Goal: Obtain resource: Obtain resource

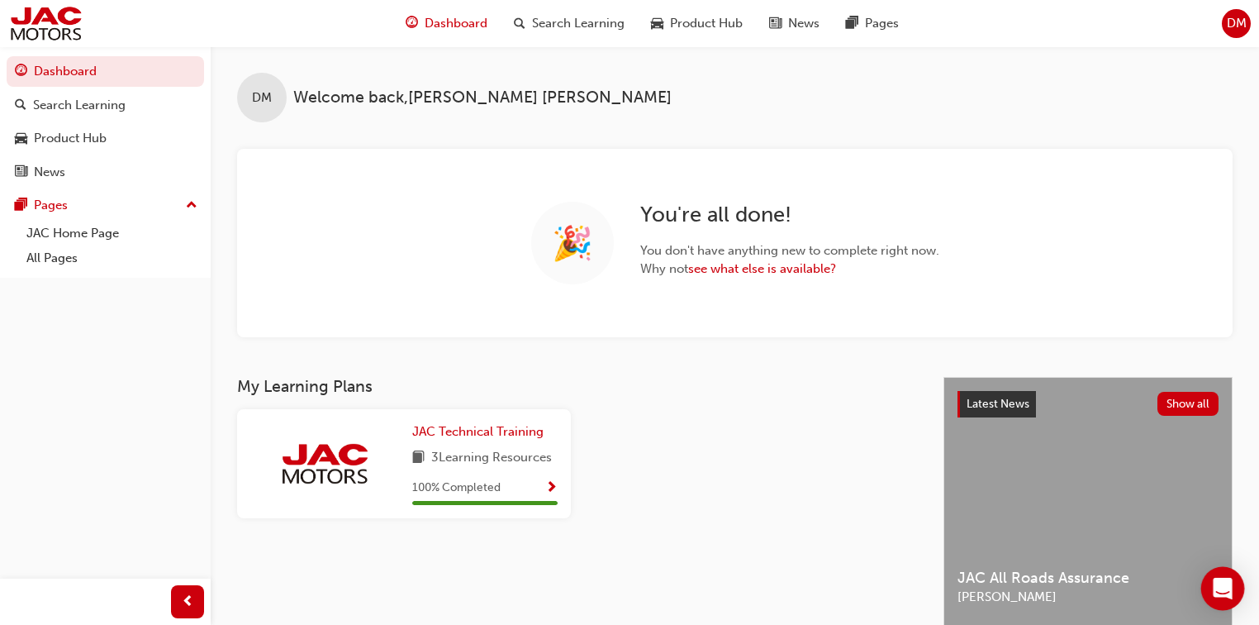
click at [1225, 583] on icon "Open Intercom Messenger" at bounding box center [1222, 588] width 19 height 21
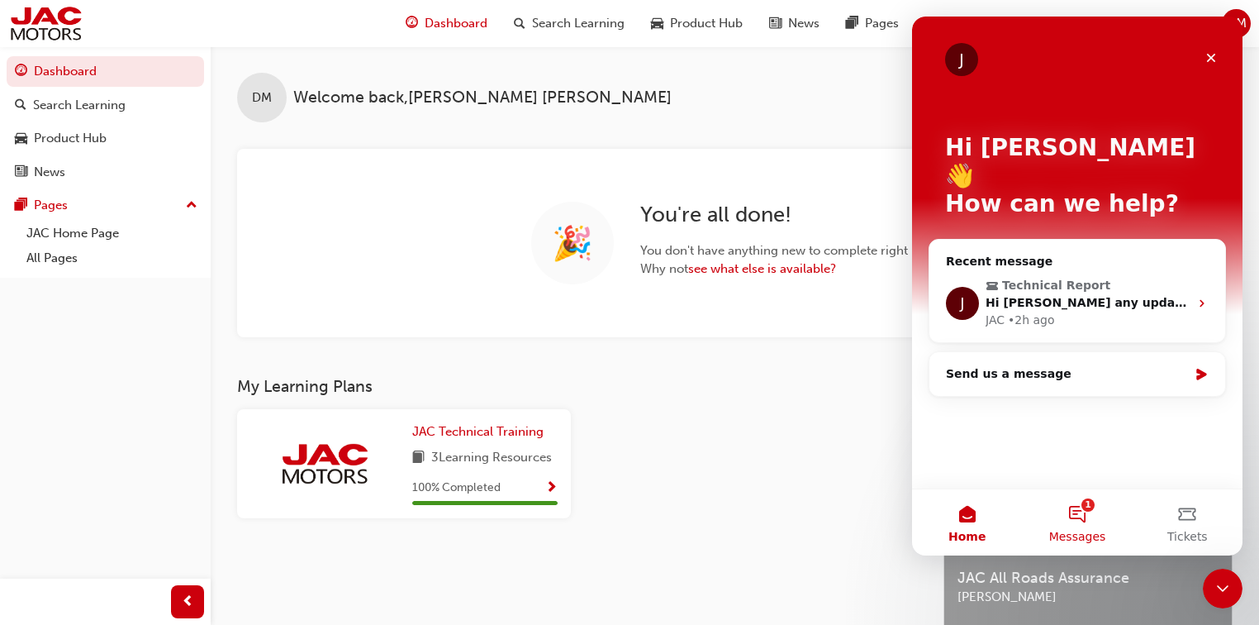
click at [1092, 544] on button "1 Messages" at bounding box center [1077, 522] width 110 height 66
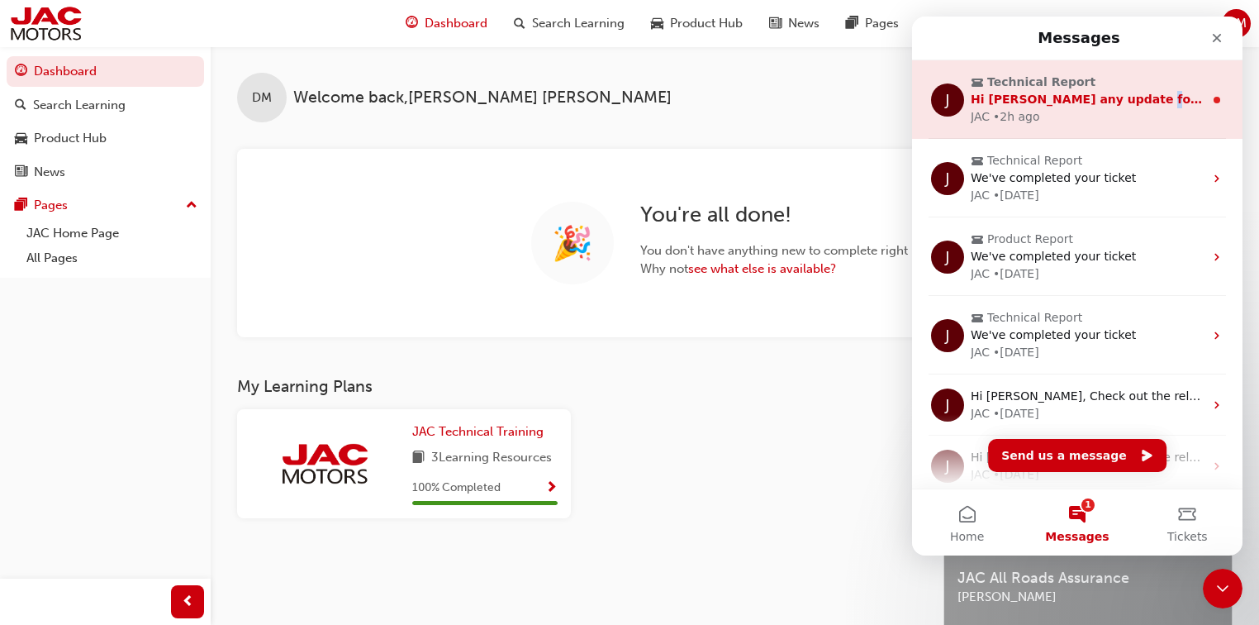
click at [1120, 93] on span "Hi Dylan any update for this case?" at bounding box center [1118, 99] width 294 height 13
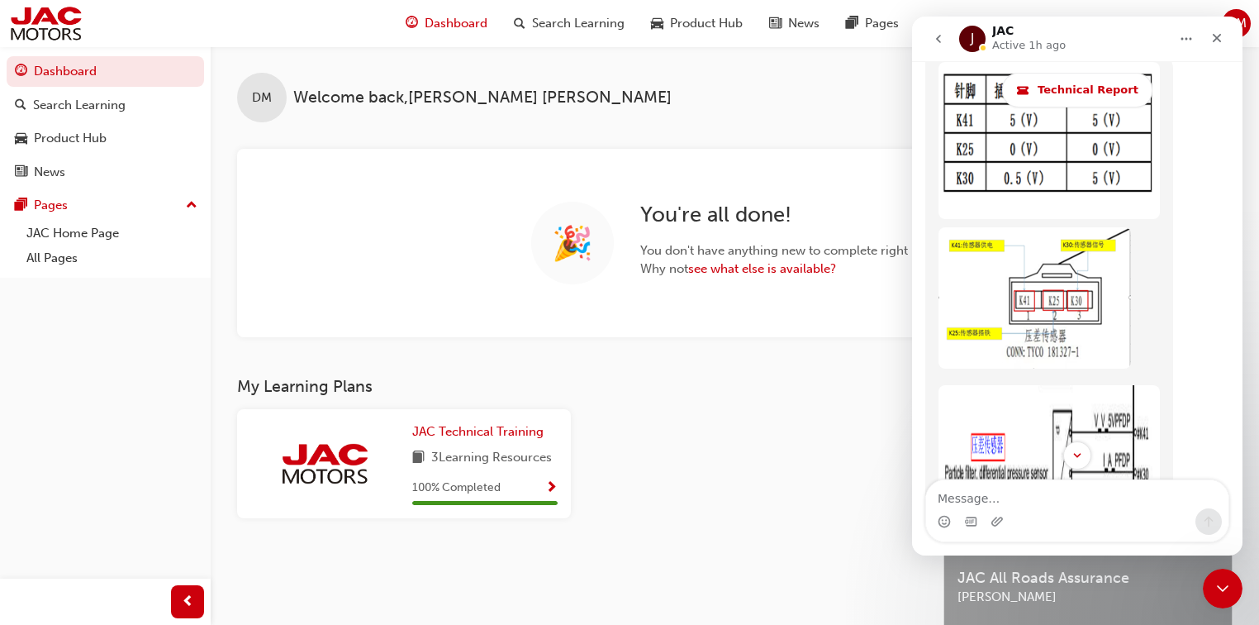
scroll to position [6209, 0]
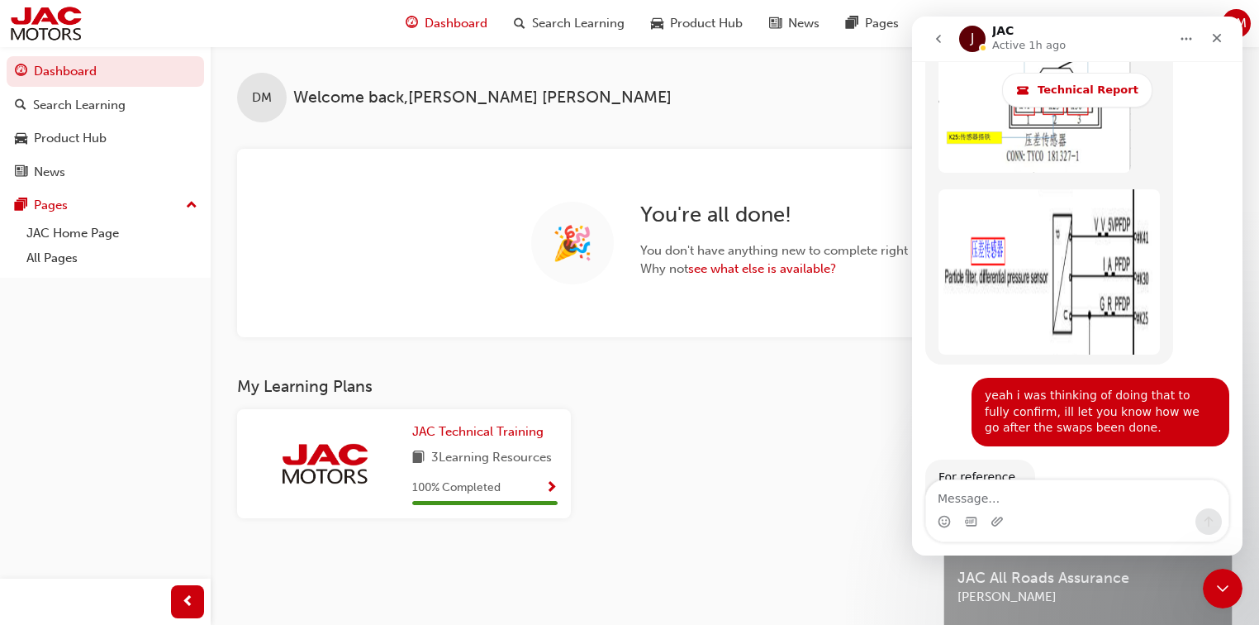
click at [1047, 489] on textarea "Message…" at bounding box center [1077, 494] width 302 height 28
type textarea "a"
click at [1035, 492] on textarea "Message…" at bounding box center [1077, 494] width 302 height 28
paste textarea "Apologies, yeah vehicle all good swapped DPF sensor road tested multiple times …"
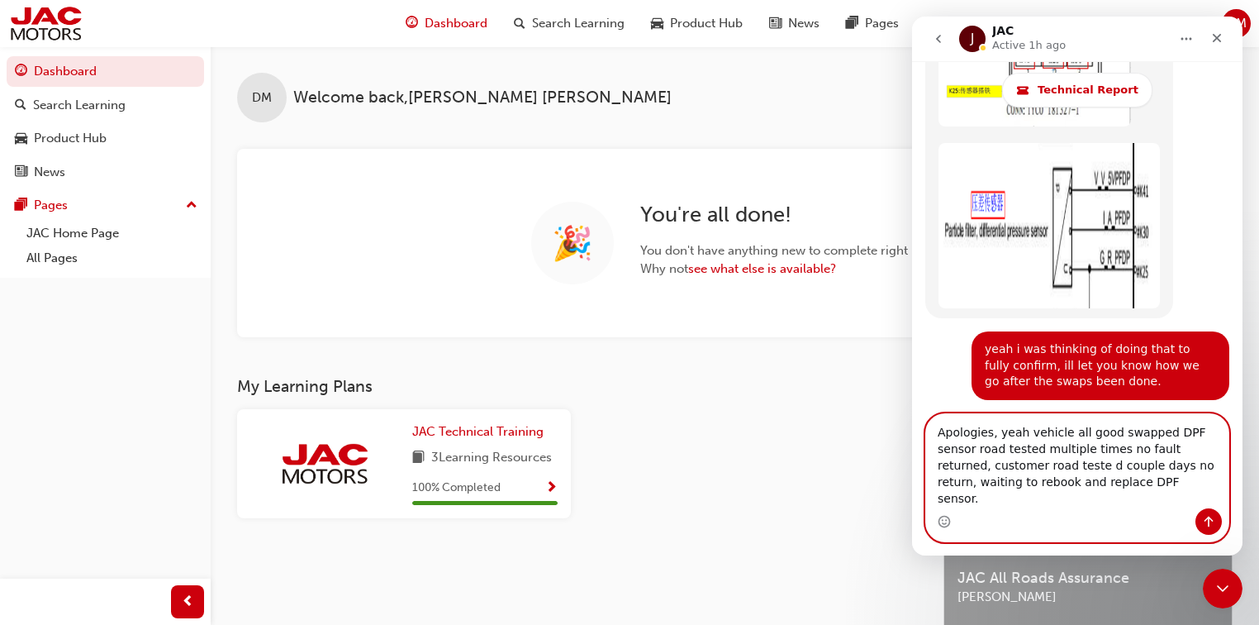
scroll to position [6259, 0]
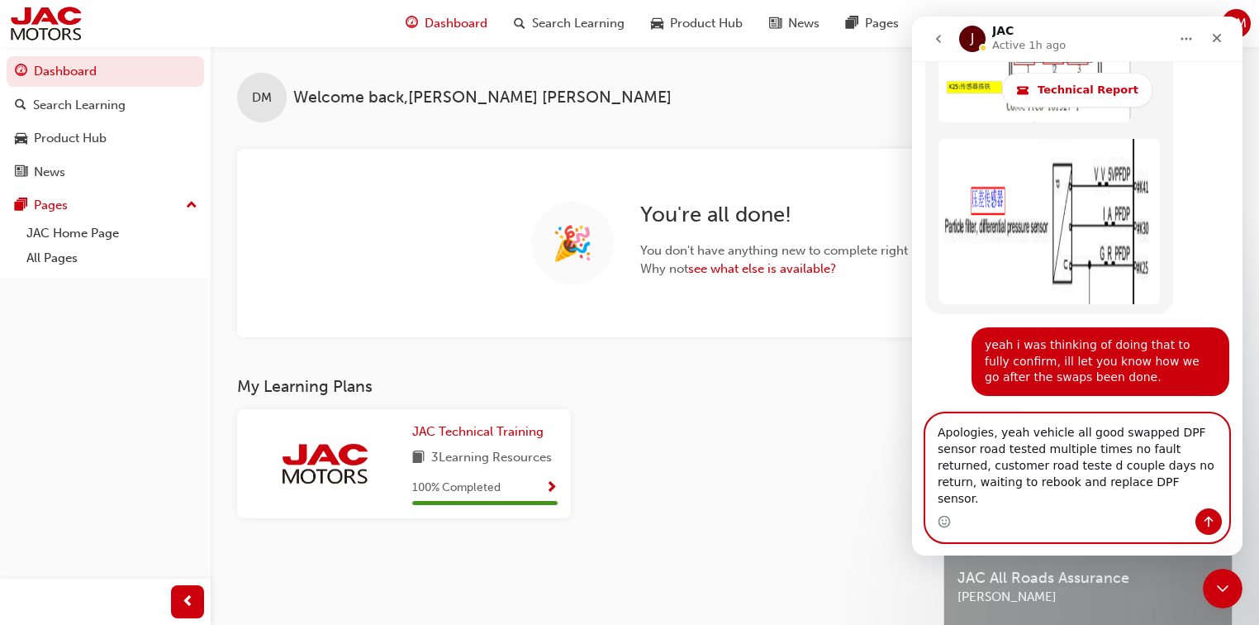
click at [990, 454] on textarea "Apologies, yeah vehicle all good swapped DPF sensor road tested multiple times …" at bounding box center [1077, 461] width 302 height 94
type textarea "Apologies,i was away, yeah vehicle all good swapped DPF sensor road tested mult…"
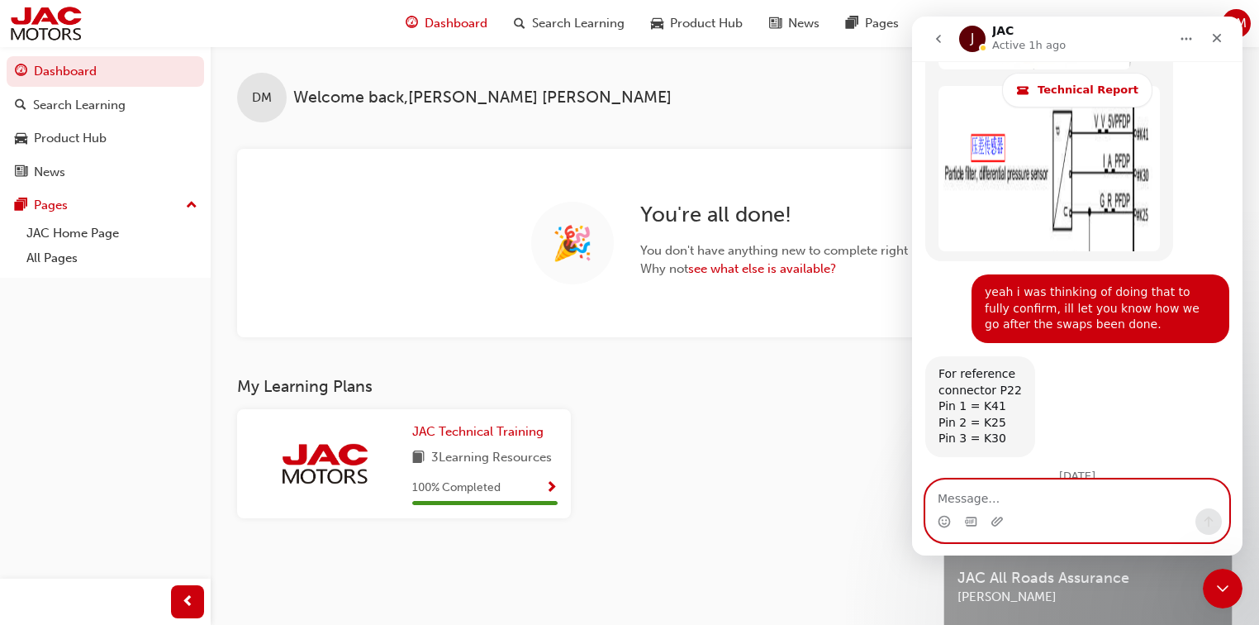
scroll to position [6323, 0]
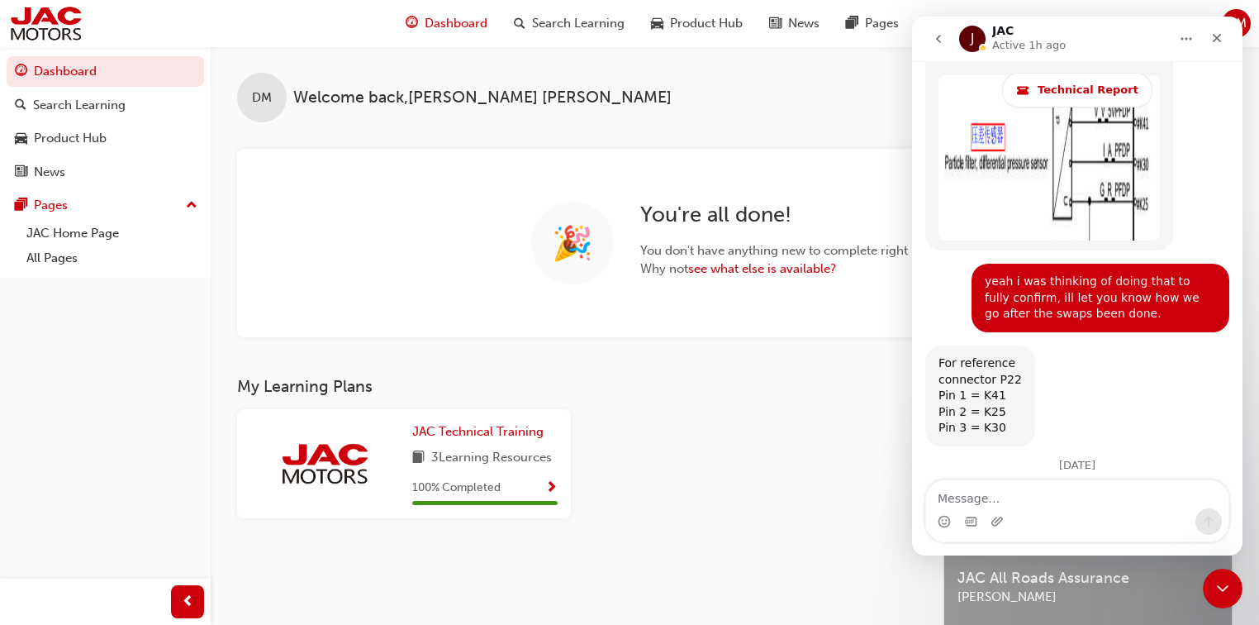
click at [649, 117] on div "DM Welcome back , Dylan Mitchell" at bounding box center [735, 84] width 1049 height 76
click at [1211, 34] on icon "Close" at bounding box center [1217, 37] width 13 height 13
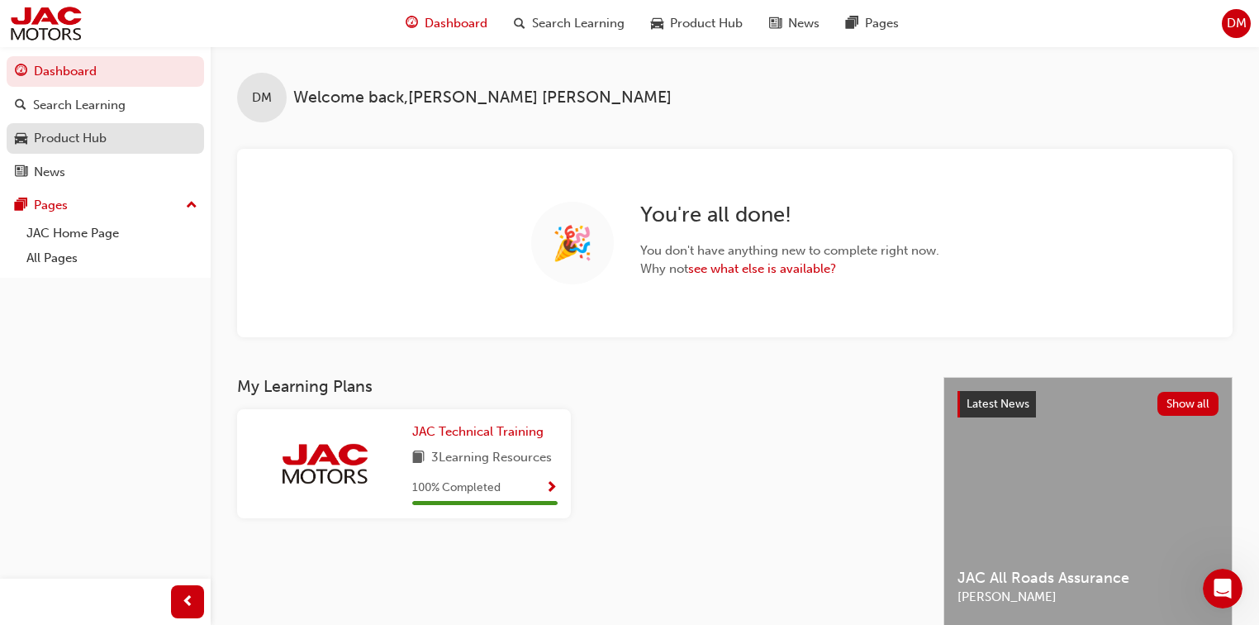
click at [98, 144] on div "Product Hub" at bounding box center [70, 138] width 73 height 19
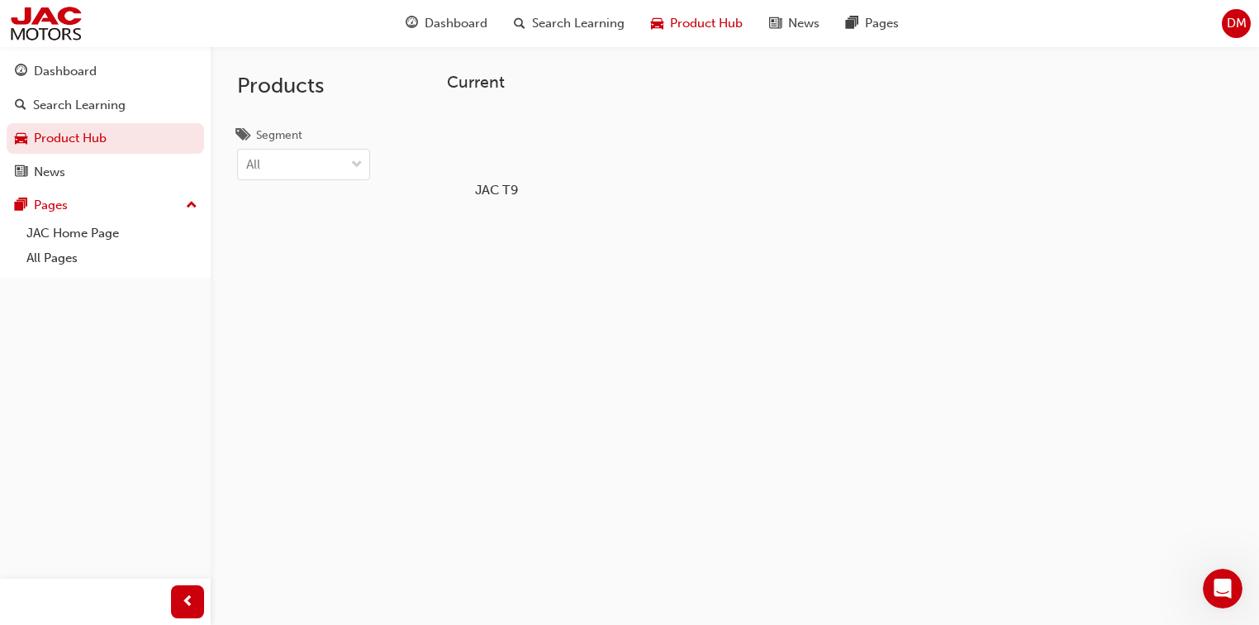
click at [518, 193] on h5 "JAC T9" at bounding box center [496, 190] width 92 height 16
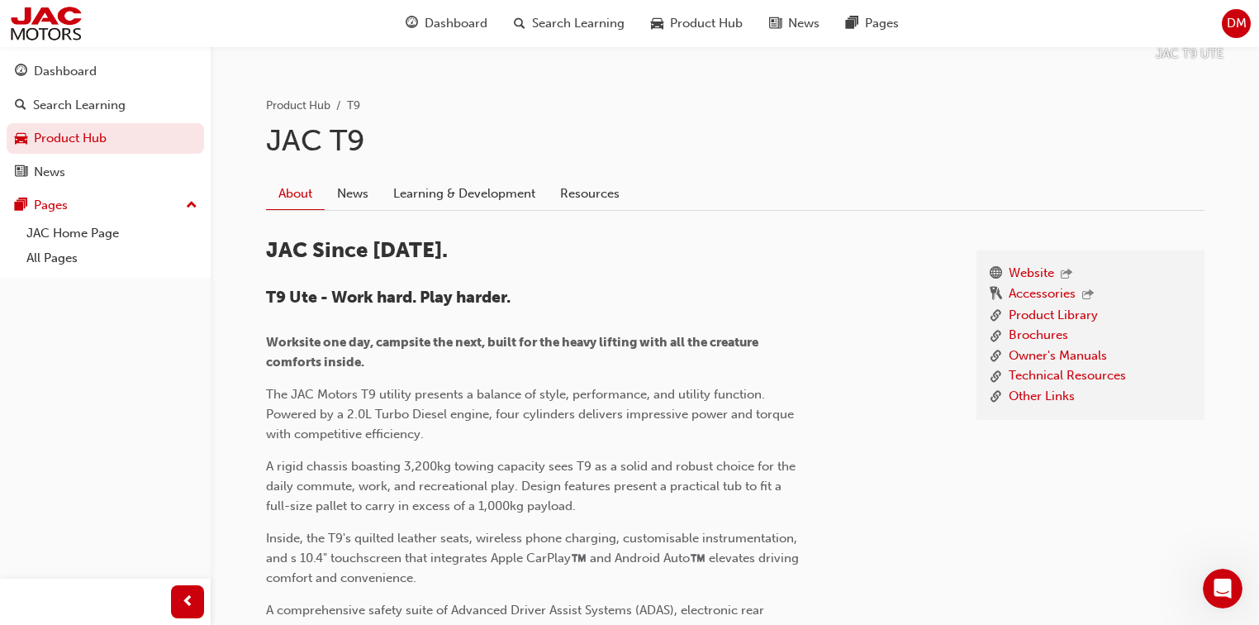
scroll to position [331, 0]
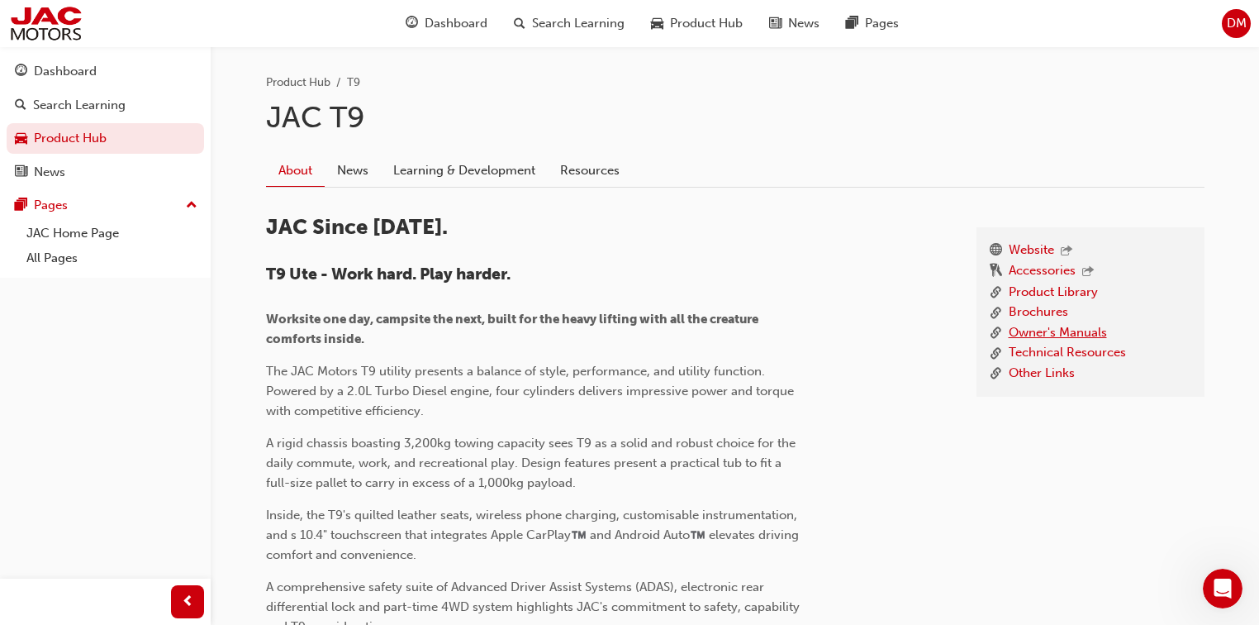
click at [1052, 337] on link "Owner's Manuals" at bounding box center [1058, 333] width 98 height 21
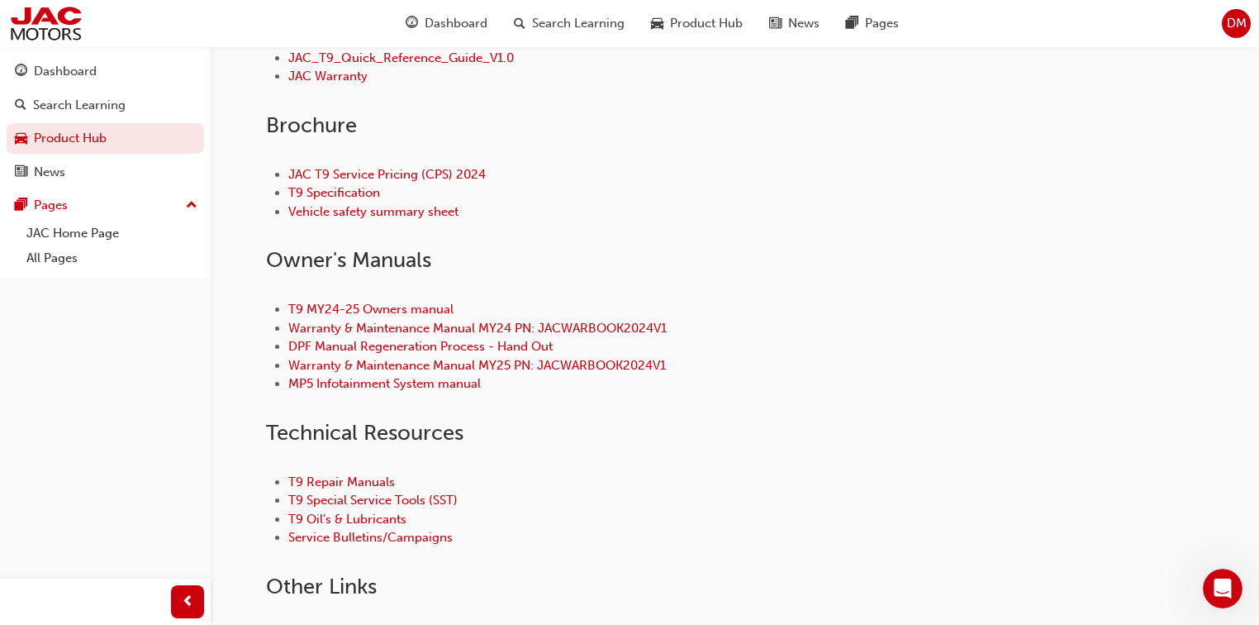
scroll to position [799, 0]
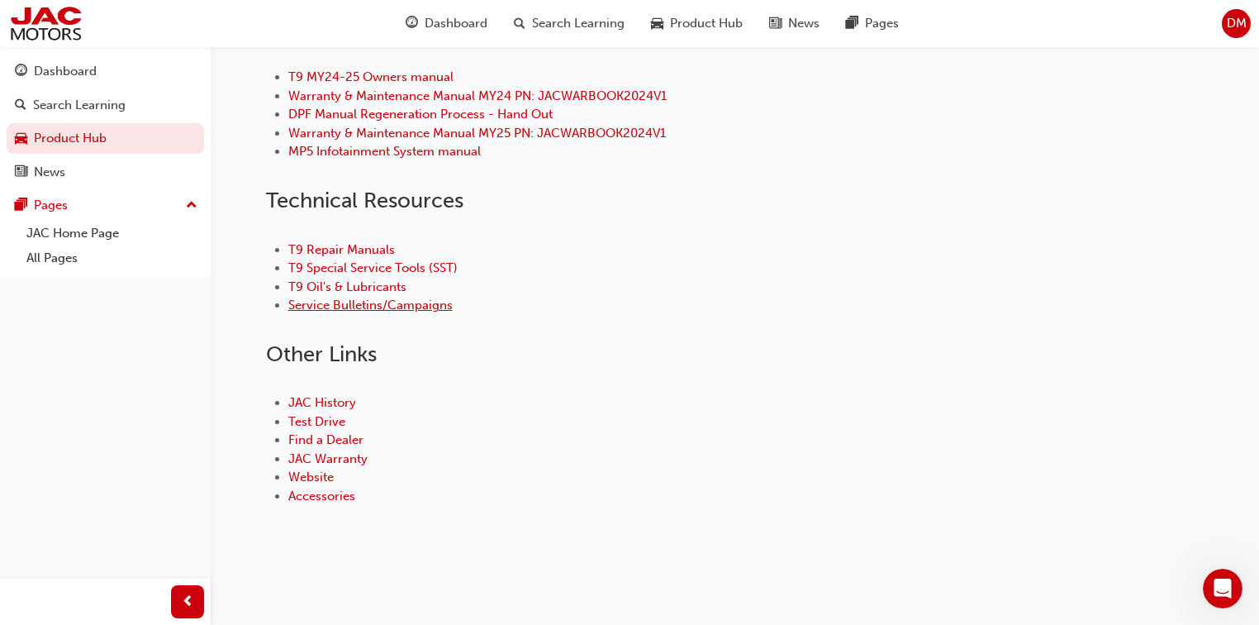
click at [373, 305] on link "Service Bulletins/Campaigns" at bounding box center [370, 304] width 164 height 15
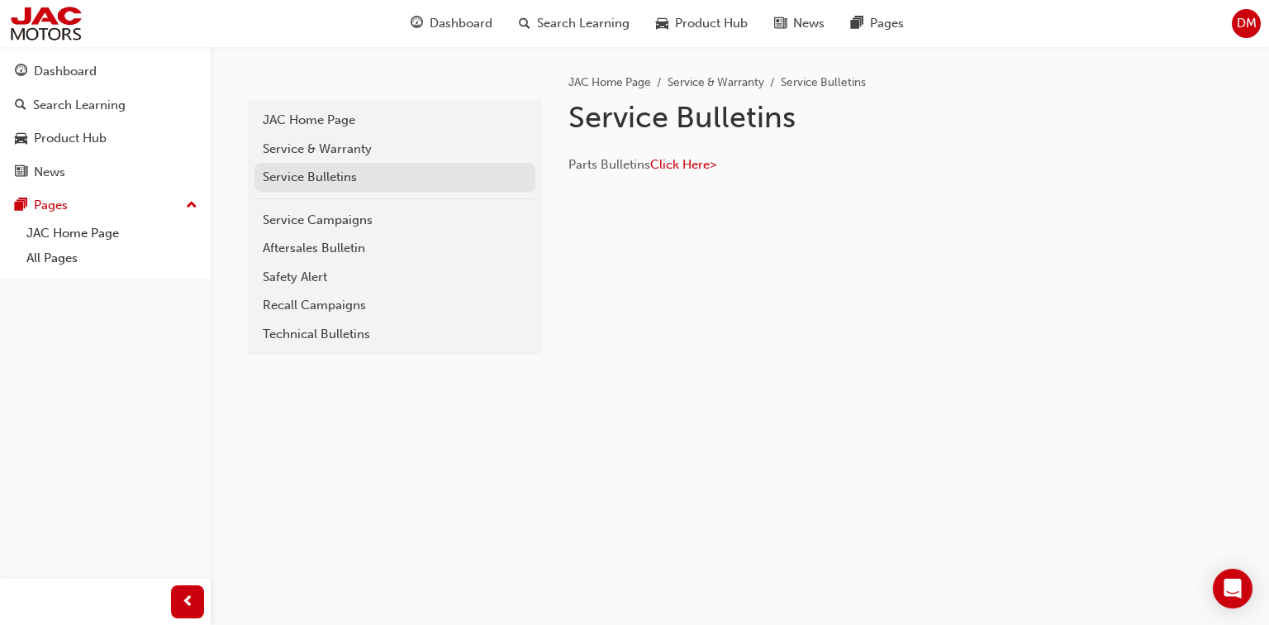
click at [347, 175] on div "Service Bulletins" at bounding box center [395, 177] width 264 height 19
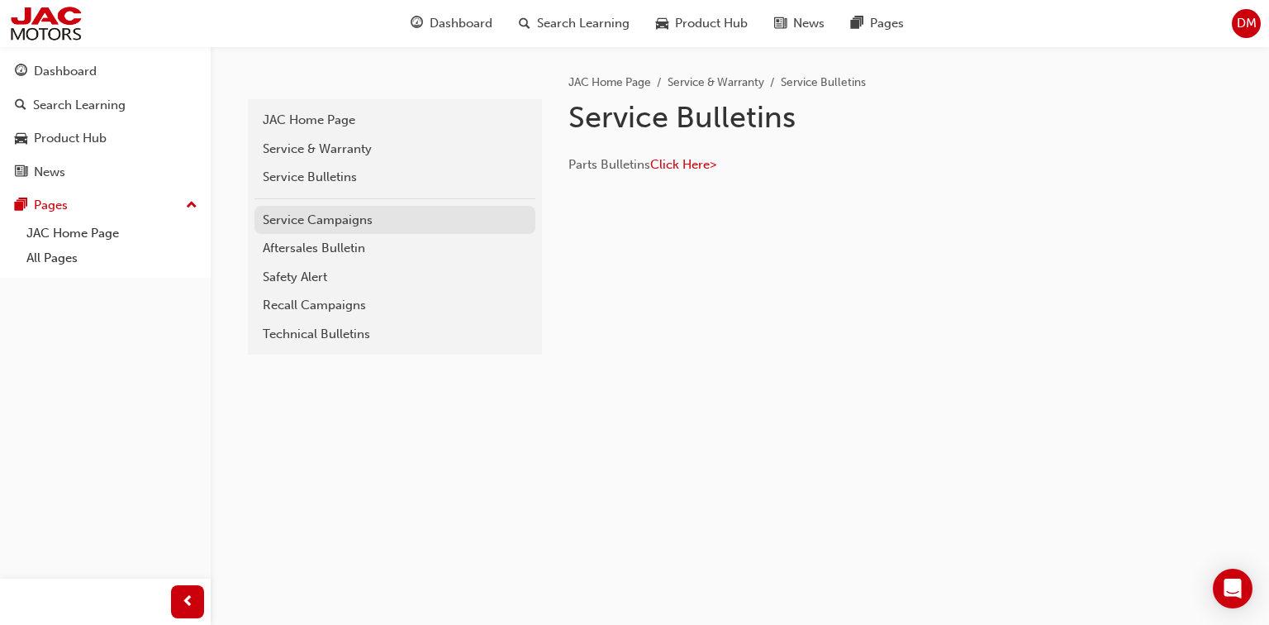
click at [350, 225] on div "Service Campaigns" at bounding box center [395, 220] width 264 height 19
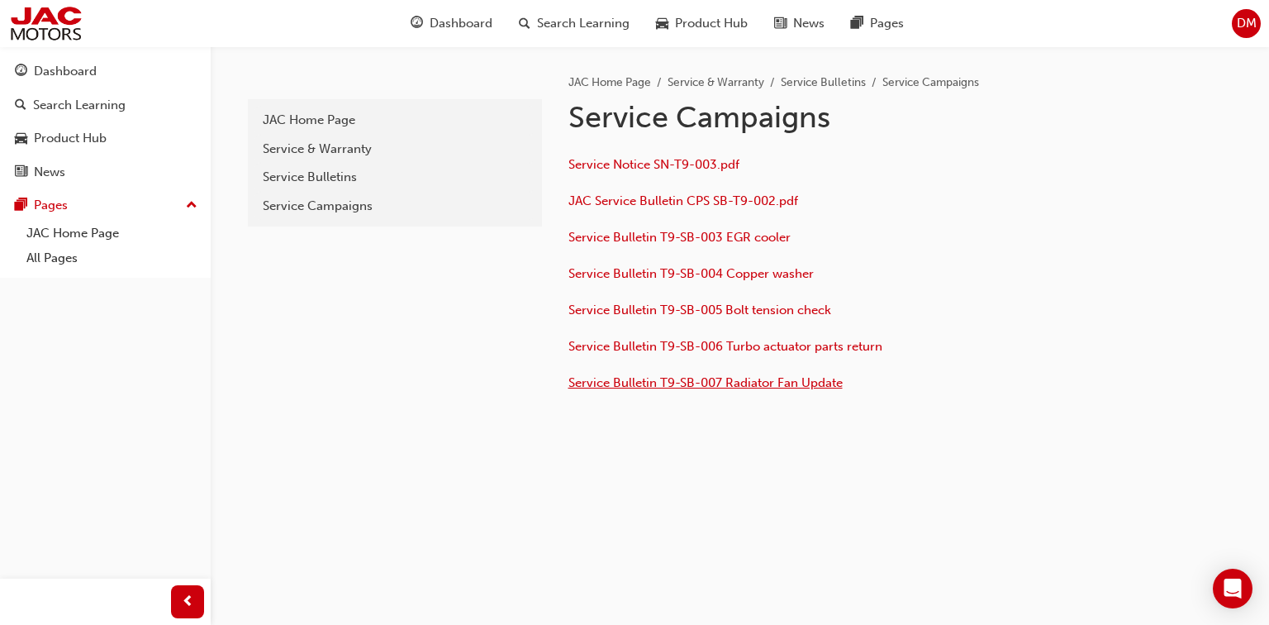
click at [772, 383] on span "Service Bulletin T9-SB-007 Radiator Fan Update" at bounding box center [705, 382] width 274 height 15
click at [83, 142] on div "Product Hub" at bounding box center [70, 138] width 73 height 19
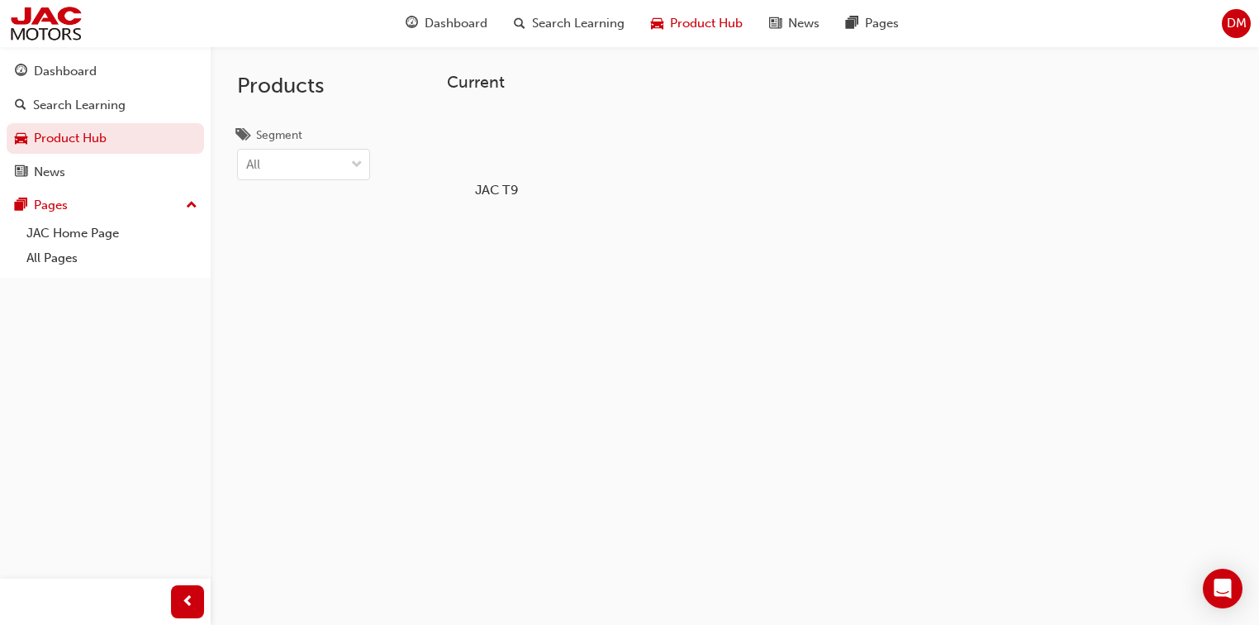
click at [529, 198] on div "JAC T9" at bounding box center [496, 153] width 105 height 102
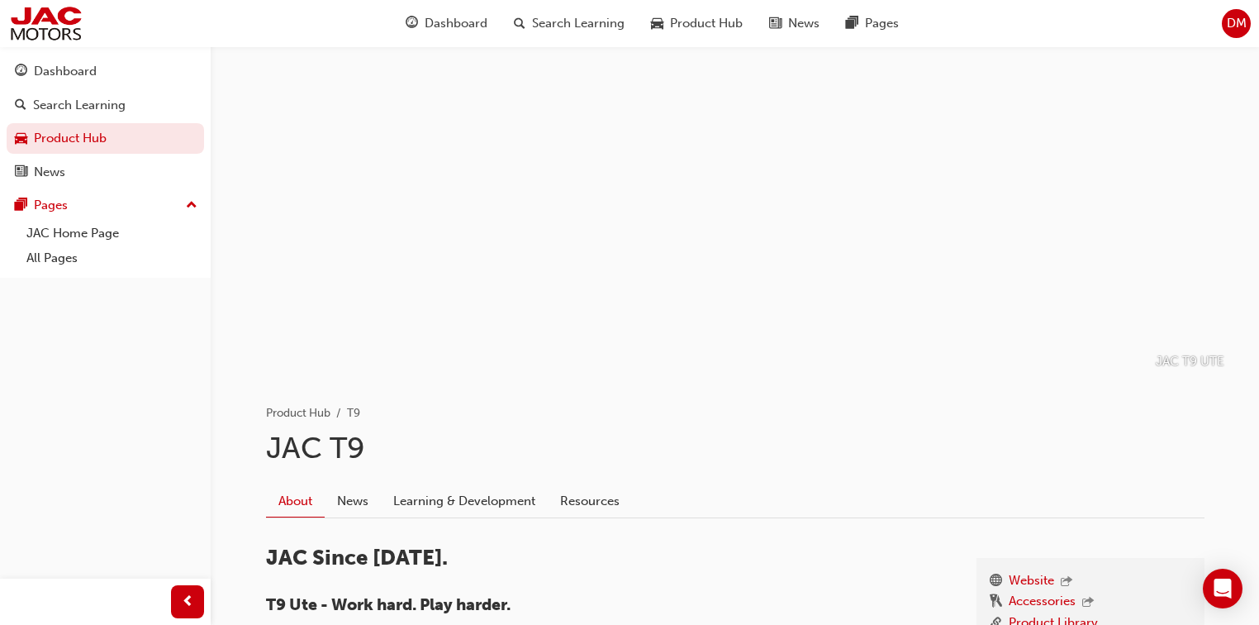
scroll to position [331, 0]
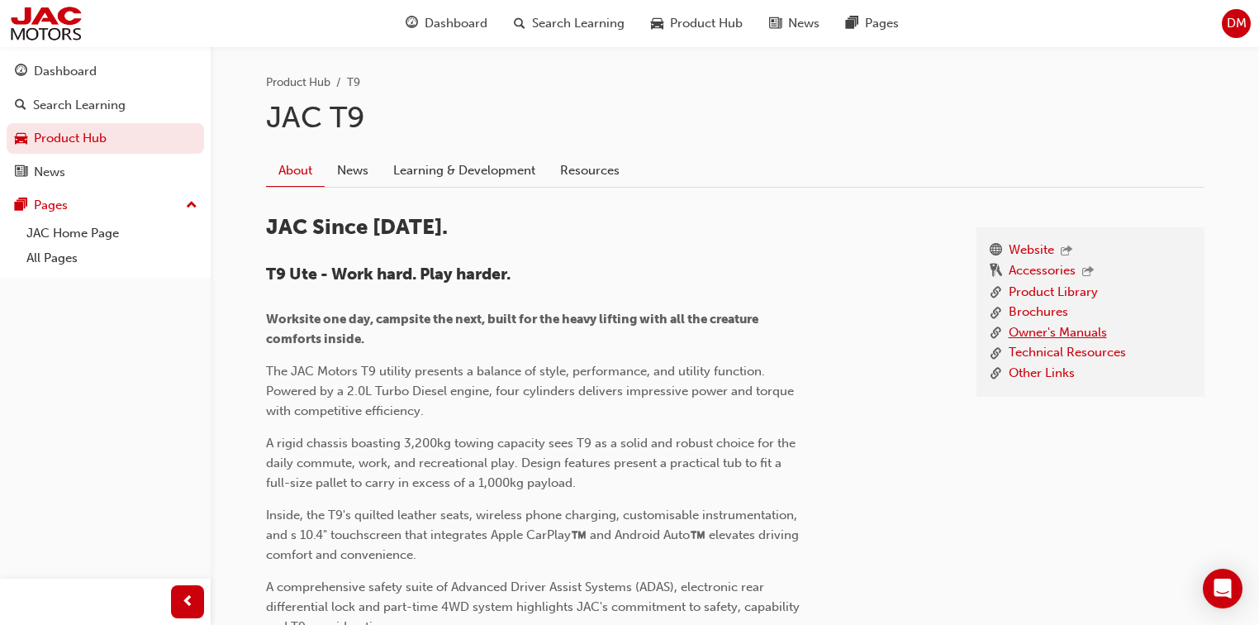
click at [1054, 331] on link "Owner's Manuals" at bounding box center [1058, 333] width 98 height 21
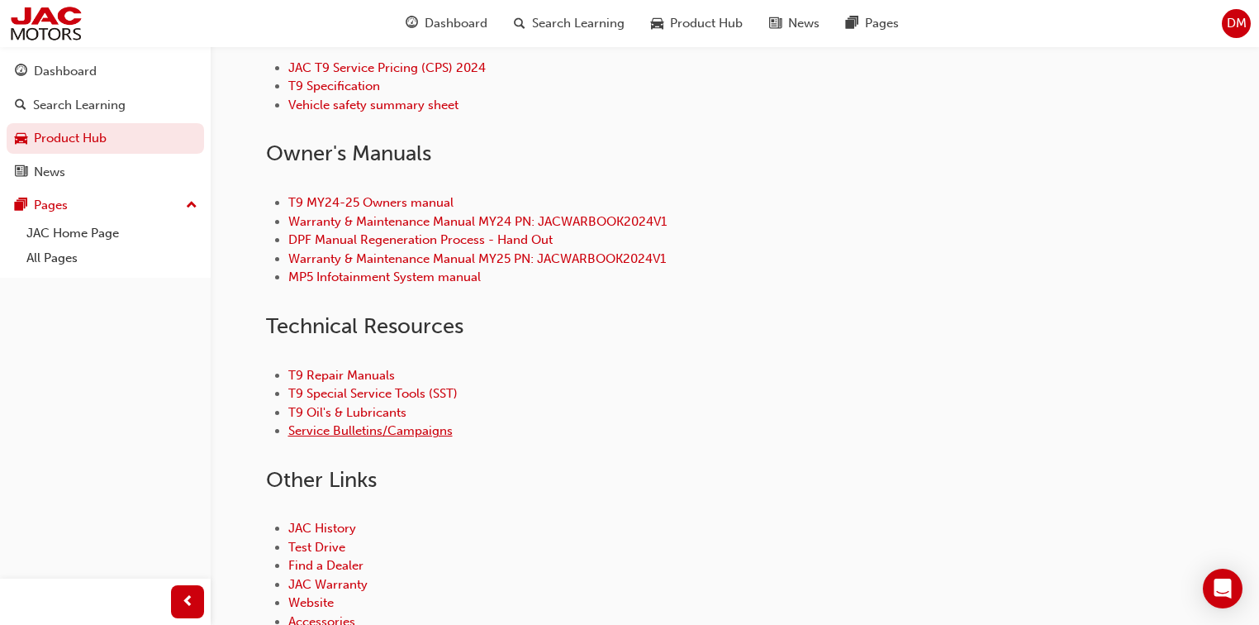
scroll to position [727, 0]
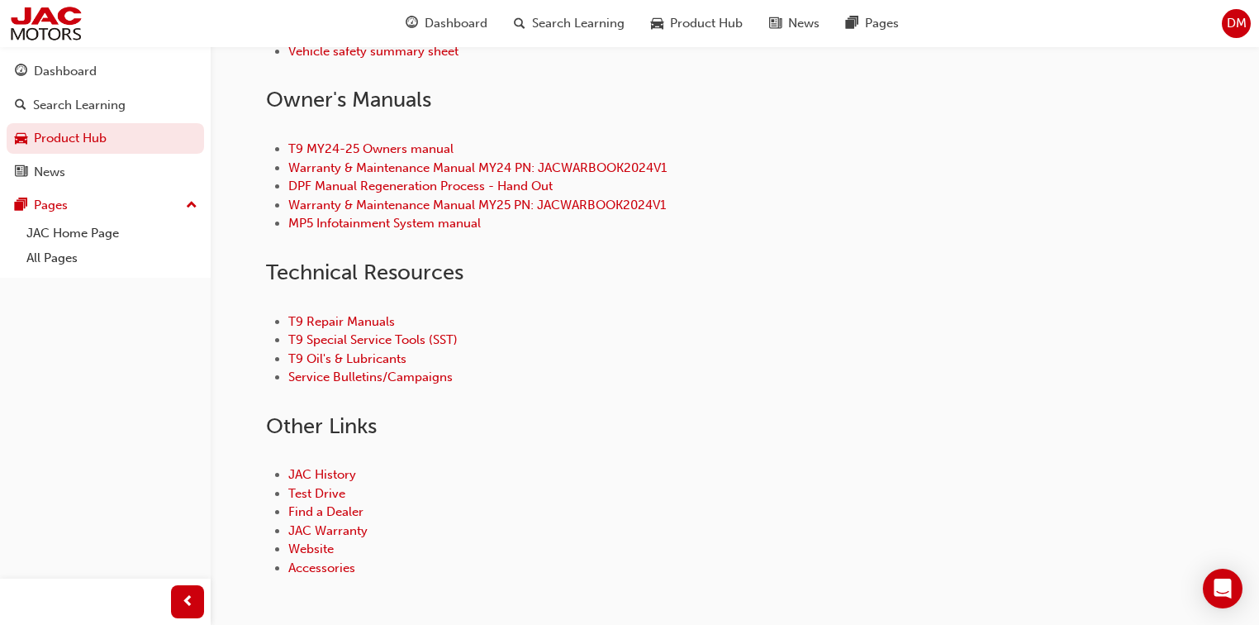
click at [357, 327] on li "T9 Repair Manuals" at bounding box center [746, 321] width 916 height 19
click at [354, 316] on link "T9 Repair Manuals" at bounding box center [341, 321] width 107 height 15
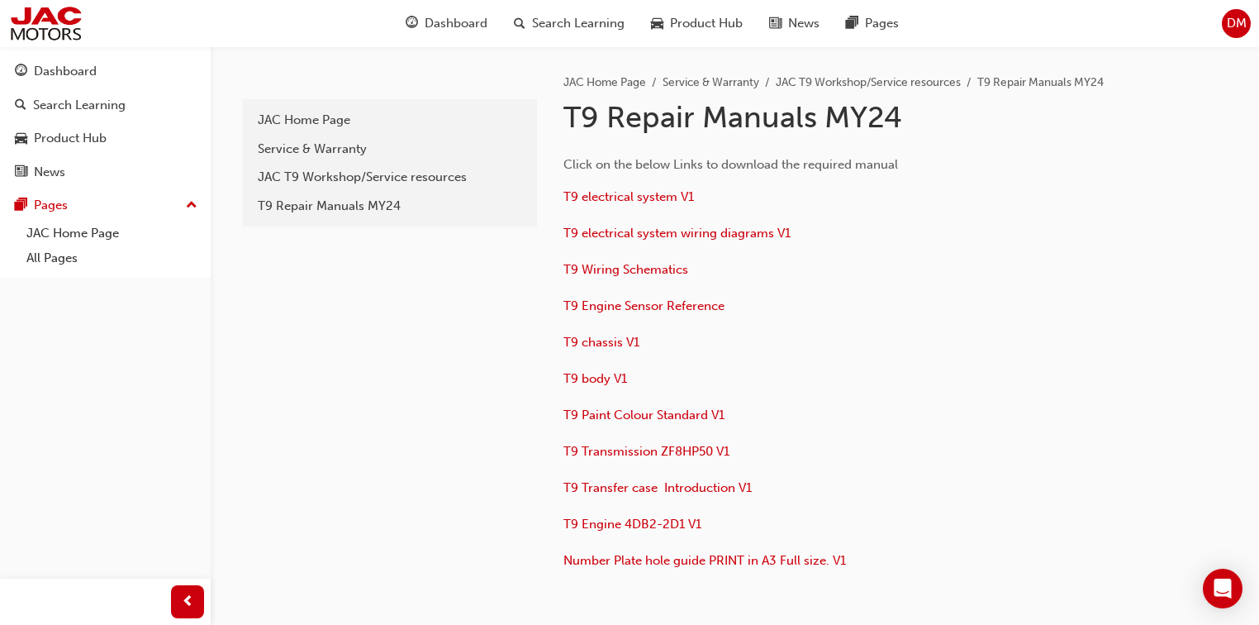
click at [679, 183] on div "Click on the below Links to download the required manual T9 electrical system V…" at bounding box center [832, 365] width 537 height 420
click at [671, 197] on span "T9 electrical system V1" at bounding box center [629, 196] width 131 height 15
click at [621, 307] on span "T9 Engine Sensor Reference" at bounding box center [644, 305] width 161 height 15
click at [668, 235] on span "T9 electrical system wiring diagrams V1" at bounding box center [677, 233] width 227 height 15
click at [630, 521] on span "T9 Engine 4DB2-2D1 V1" at bounding box center [633, 523] width 138 height 15
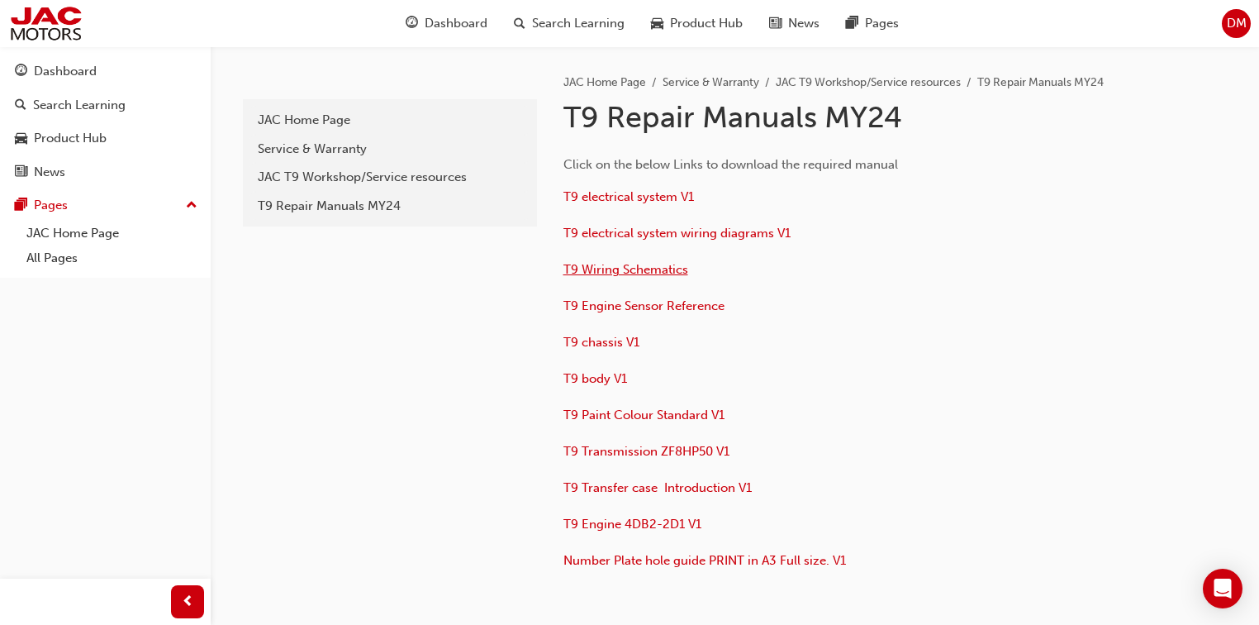
click at [659, 267] on span "T9 Wiring Schematics" at bounding box center [626, 269] width 125 height 15
click at [624, 339] on span "T9 chassis V1" at bounding box center [602, 342] width 76 height 15
click at [654, 271] on span "T9 Wiring Schematics" at bounding box center [626, 269] width 125 height 15
click at [694, 308] on span "T9 Engine Sensor Reference" at bounding box center [644, 305] width 161 height 15
